Goal: Information Seeking & Learning: Learn about a topic

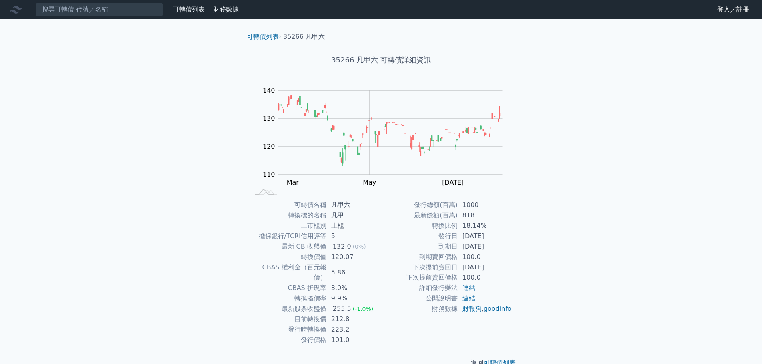
click at [740, 8] on link "登入／註冊" at bounding box center [733, 9] width 45 height 13
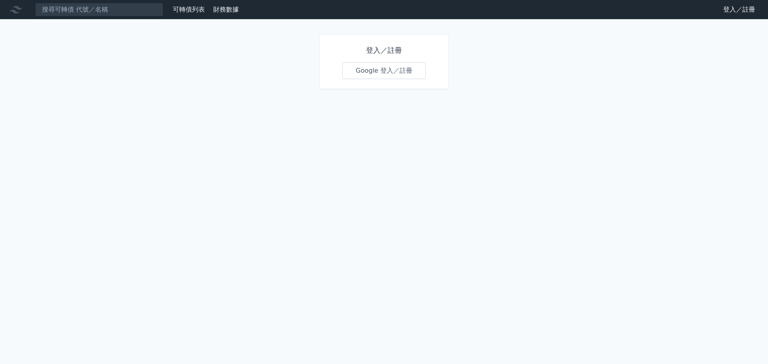
click at [410, 68] on link "Google 登入／註冊" at bounding box center [383, 70] width 83 height 17
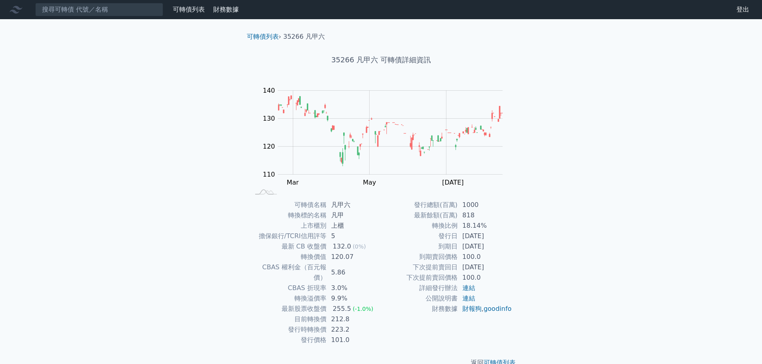
click at [138, 122] on div "可轉債列表 財務數據 可轉債列表 財務數據 登出 登出 可轉債列表 › 35266 凡甲六 35266 凡甲六 可轉債詳細資訊 Zoom Out 110 10…" at bounding box center [381, 190] width 762 height 381
click at [269, 38] on link "可轉債列表" at bounding box center [263, 37] width 32 height 8
click at [190, 10] on link "可轉債列表" at bounding box center [189, 10] width 32 height 8
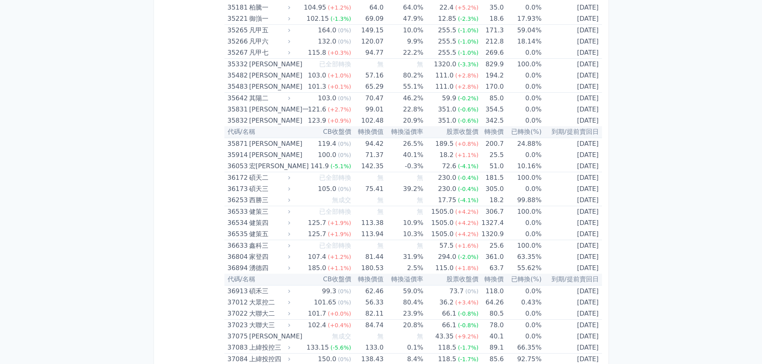
scroll to position [1837, 0]
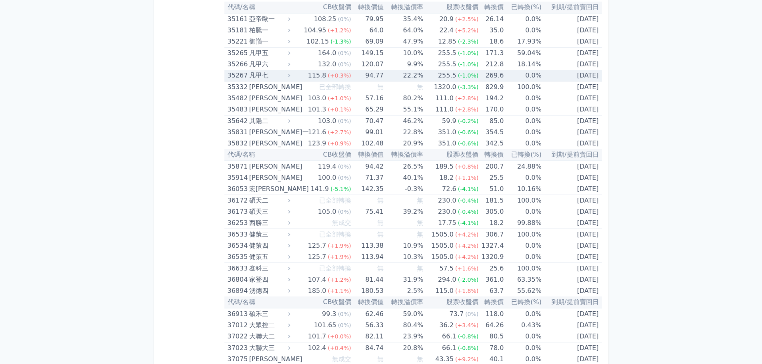
click at [238, 77] on div "35267" at bounding box center [238, 75] width 20 height 11
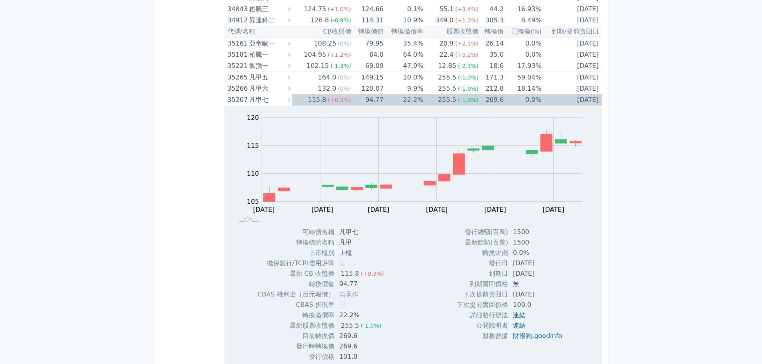
scroll to position [1734, 0]
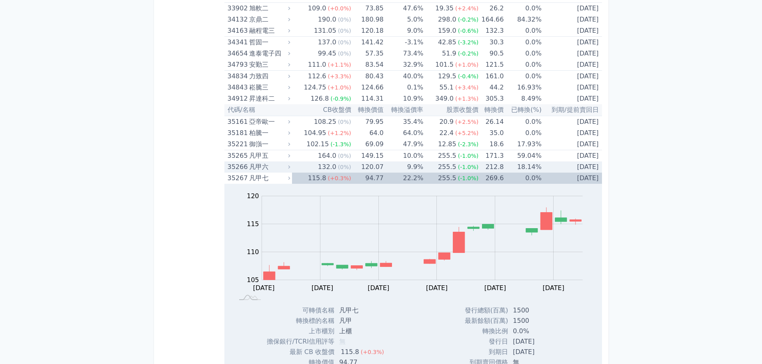
click at [269, 166] on div "凡甲六" at bounding box center [269, 167] width 40 height 11
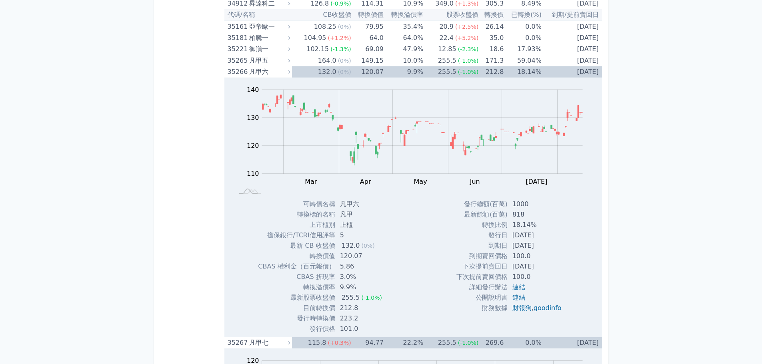
scroll to position [1791, 0]
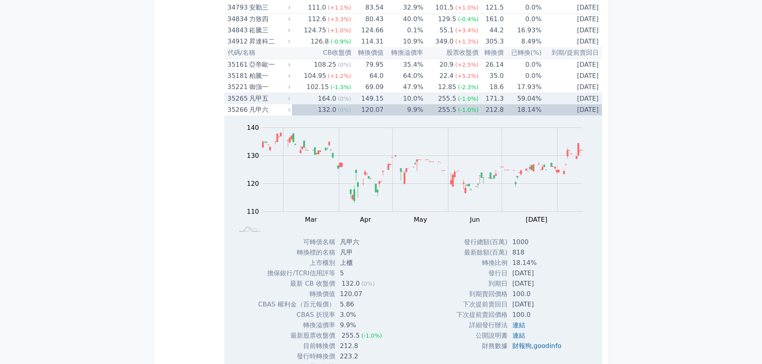
click at [256, 101] on div "凡甲五" at bounding box center [269, 98] width 40 height 11
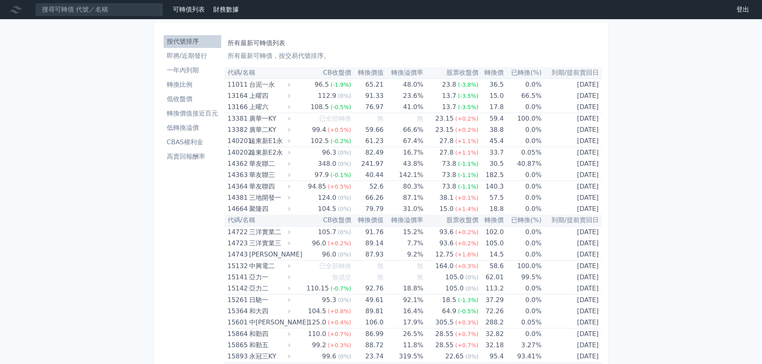
scroll to position [1791, 0]
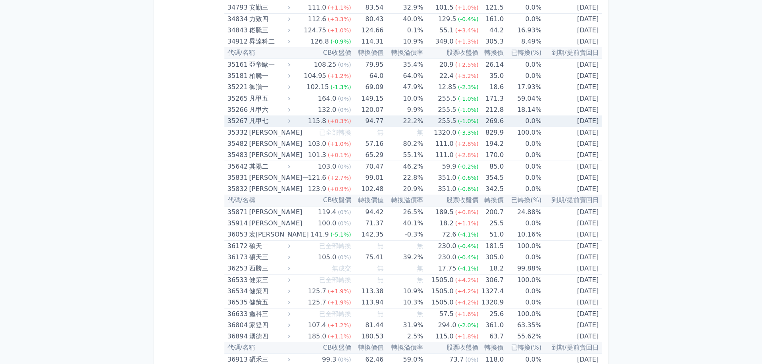
click at [244, 122] on div "35267" at bounding box center [238, 121] width 20 height 11
